Goal: Information Seeking & Learning: Understand process/instructions

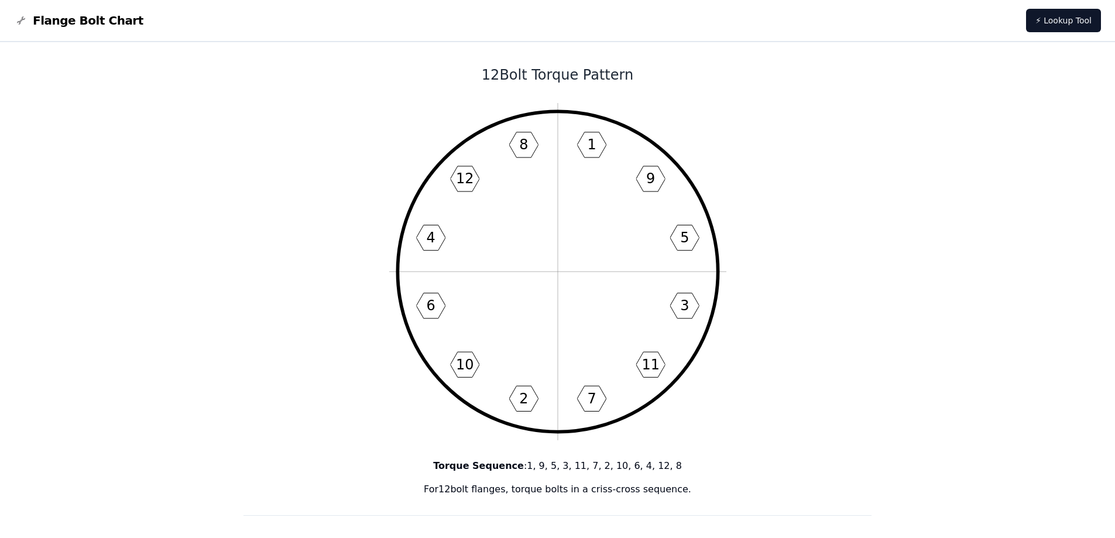
drag, startPoint x: 0, startPoint y: 0, endPoint x: 575, endPoint y: 209, distance: 611.6
drag, startPoint x: 575, startPoint y: 209, endPoint x: 504, endPoint y: 237, distance: 75.4
drag, startPoint x: 504, startPoint y: 237, endPoint x: 937, endPoint y: 95, distance: 455.7
click at [537, 362] on icon "1 9 5 3 11 7 2 10 6 4 12 8" at bounding box center [557, 271] width 337 height 337
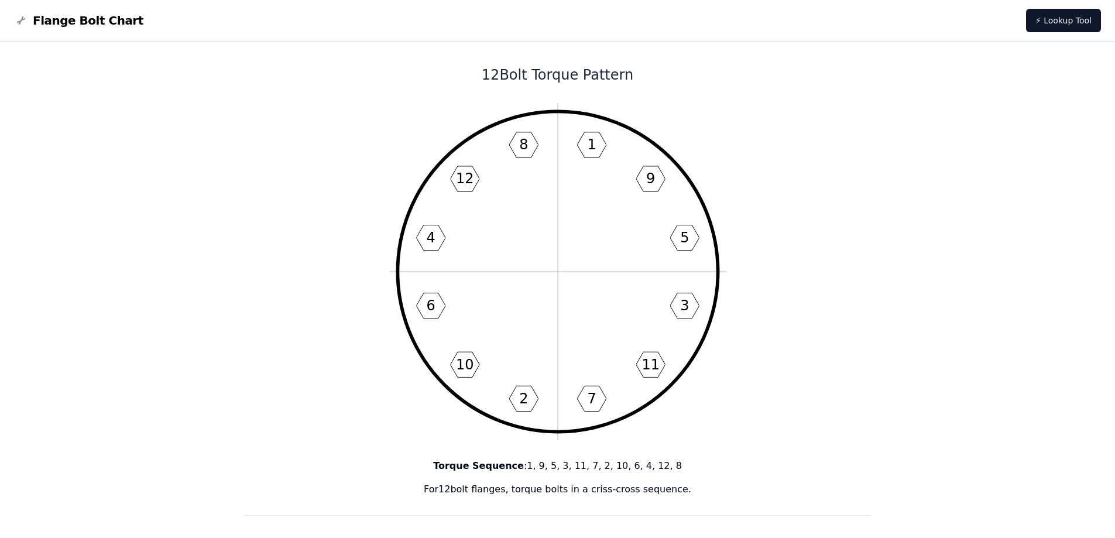
click at [532, 391] on icon "1 9 5 3 11 7 2 10 6 4 12 8" at bounding box center [557, 271] width 337 height 337
click at [541, 389] on icon "1 9 5 3 11 7 2 10 6 4 12 8" at bounding box center [557, 271] width 337 height 337
drag, startPoint x: 586, startPoint y: 391, endPoint x: 616, endPoint y: 400, distance: 31.1
click at [590, 393] on icon "1 9 5 3 11 7 2 10 6 4 12 8" at bounding box center [557, 271] width 337 height 337
click at [616, 400] on icon "1 9 5 3 11 7 2 10 6 4 12 8" at bounding box center [557, 271] width 337 height 337
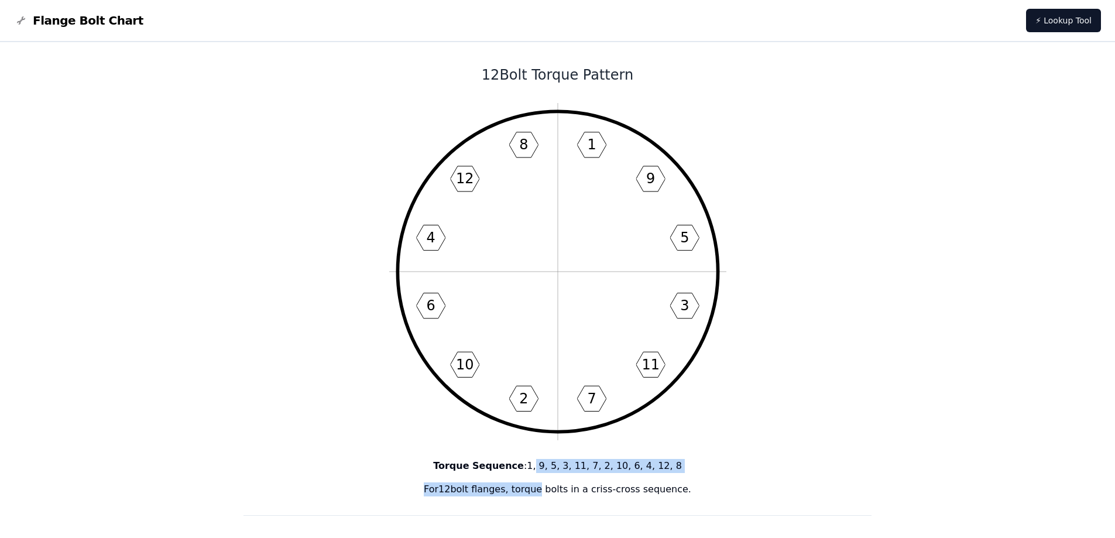
click at [541, 472] on div "Torque Sequence : 1, 9, 5, 3, 11, 7, 2, 10, 6, 4, 12, 8 For 12 bolt flanges, to…" at bounding box center [557, 477] width 628 height 37
click at [545, 460] on p "Torque Sequence : 1, 9, 5, 3, 11, 7, 2, 10, 6, 4, 12, 8" at bounding box center [557, 466] width 628 height 14
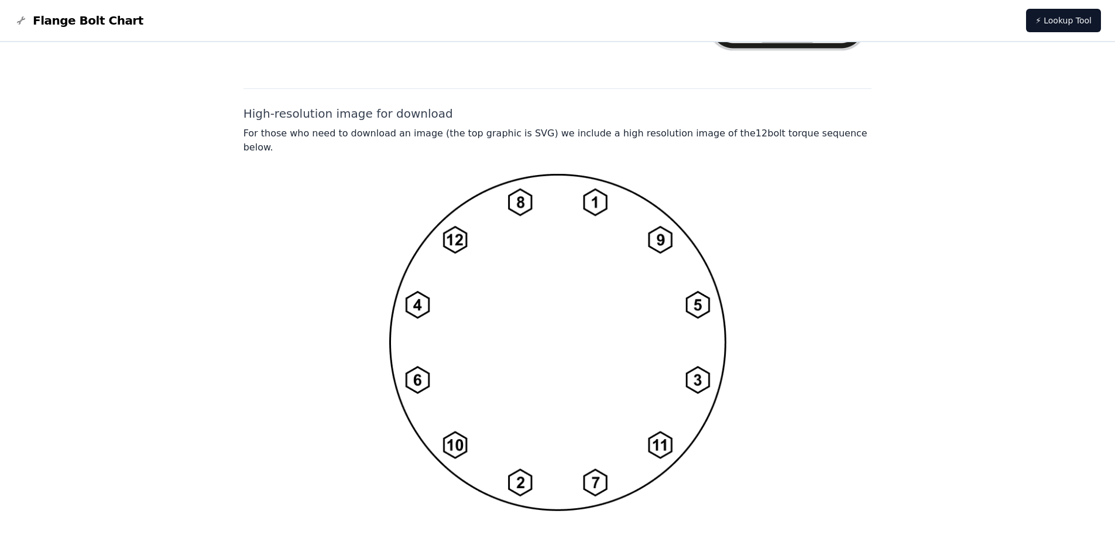
scroll to position [849, 0]
